Goal: Task Accomplishment & Management: Manage account settings

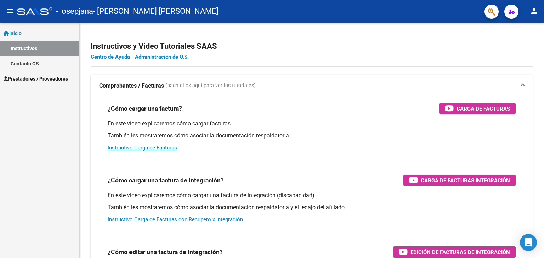
click at [531, 12] on mat-icon "person" at bounding box center [533, 11] width 8 height 8
click at [520, 48] on button "exit_to_app Salir" at bounding box center [519, 46] width 43 height 17
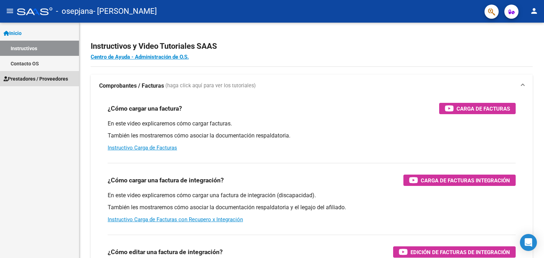
click at [33, 79] on span "Prestadores / Proveedores" at bounding box center [36, 79] width 64 height 8
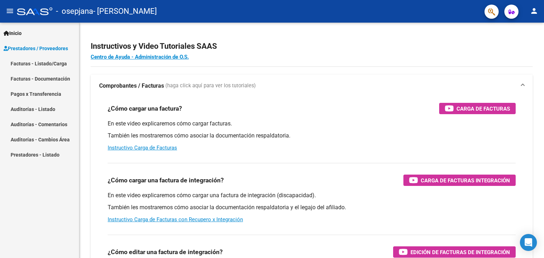
click at [51, 61] on link "Facturas - Listado/Carga" at bounding box center [39, 63] width 79 height 15
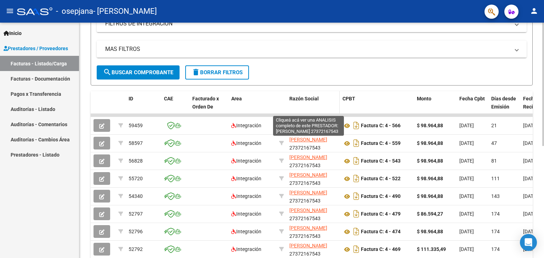
scroll to position [142, 0]
